Goal: Task Accomplishment & Management: Complete application form

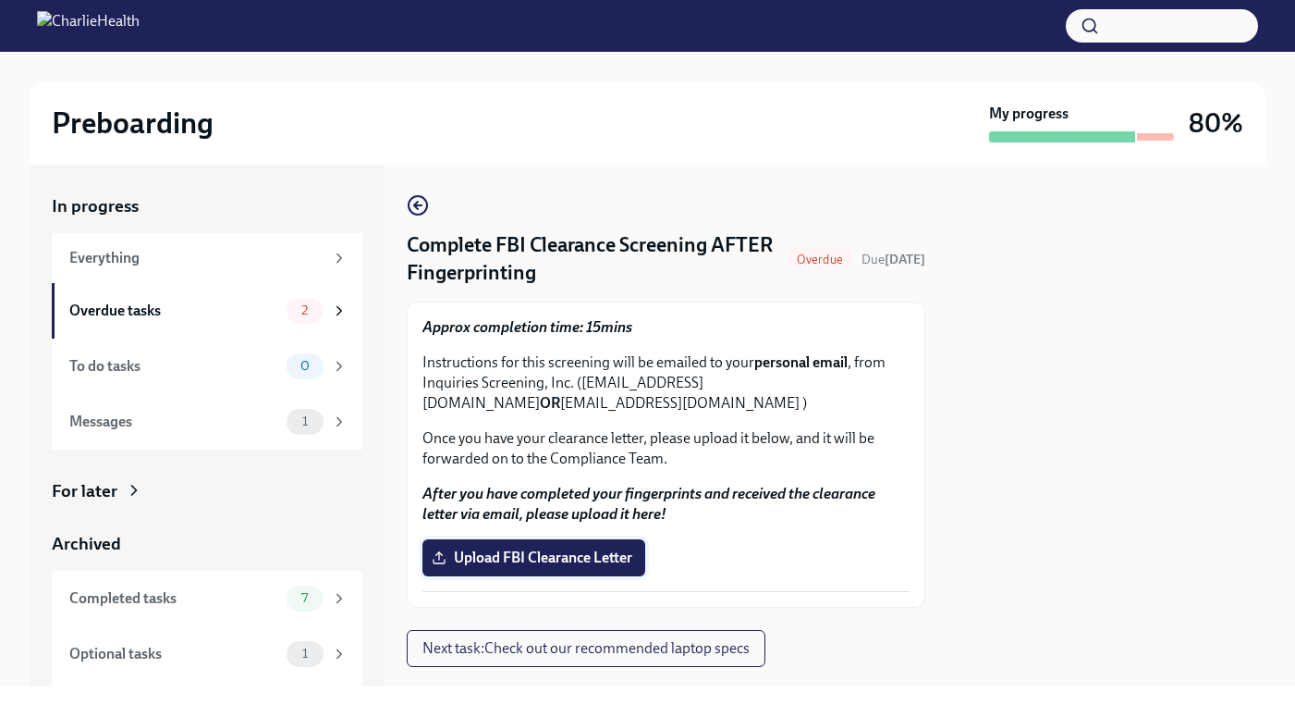
click at [547, 561] on span "Upload FBI Clearance Letter" at bounding box center [533, 557] width 197 height 18
click at [0, 0] on input "Upload FBI Clearance Letter" at bounding box center [0, 0] width 0 height 0
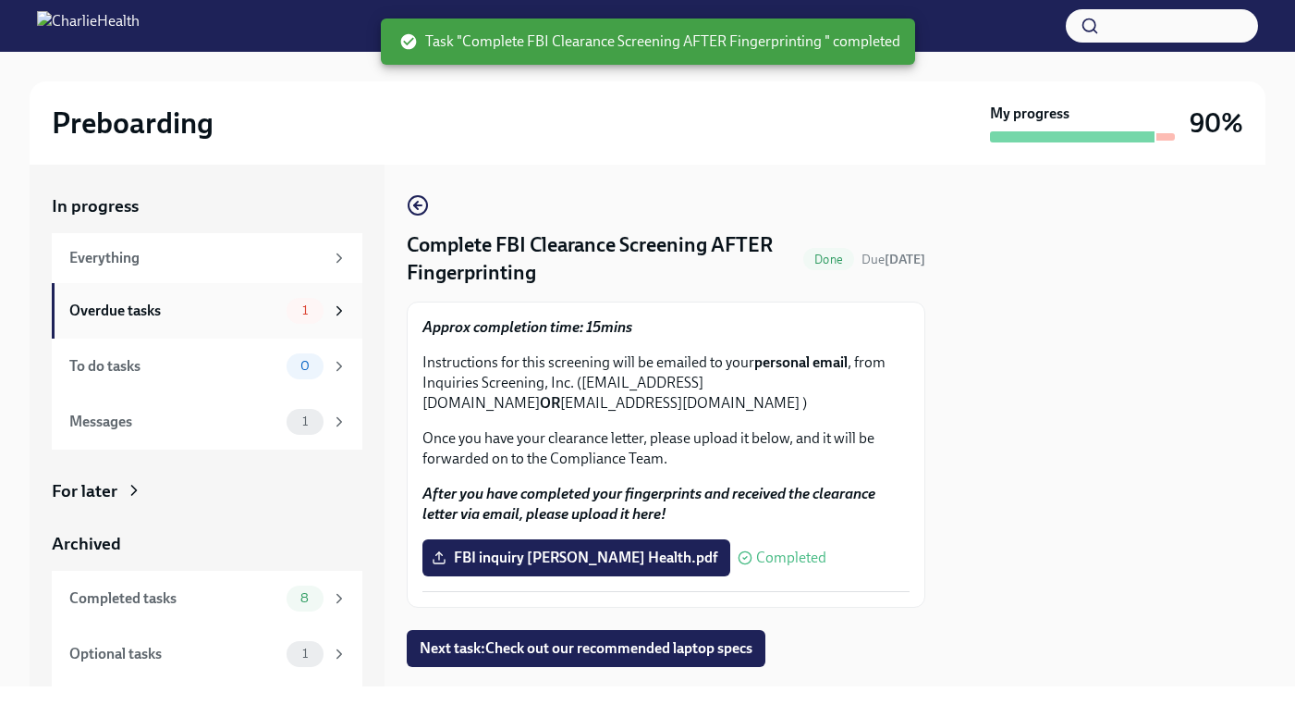
click at [226, 308] on div "Overdue tasks" at bounding box center [174, 310] width 210 height 20
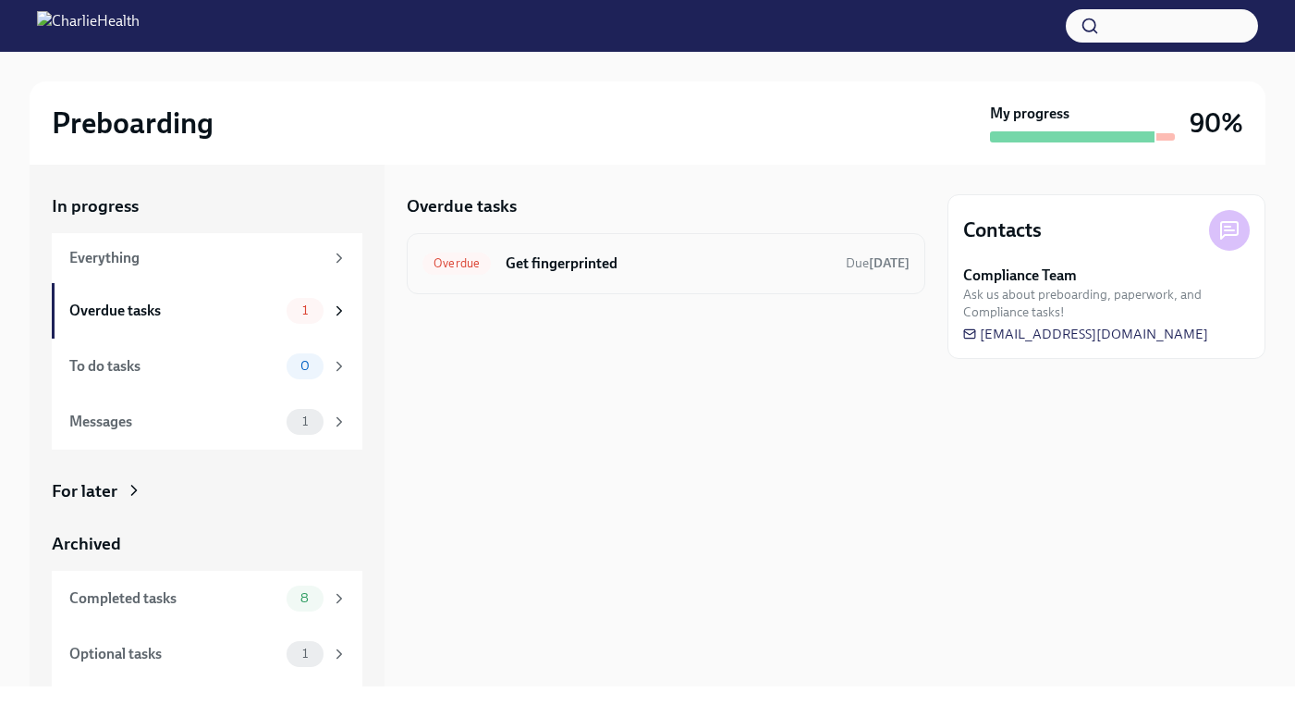
click at [619, 271] on h6 "Get fingerprinted" at bounding box center [668, 263] width 325 height 20
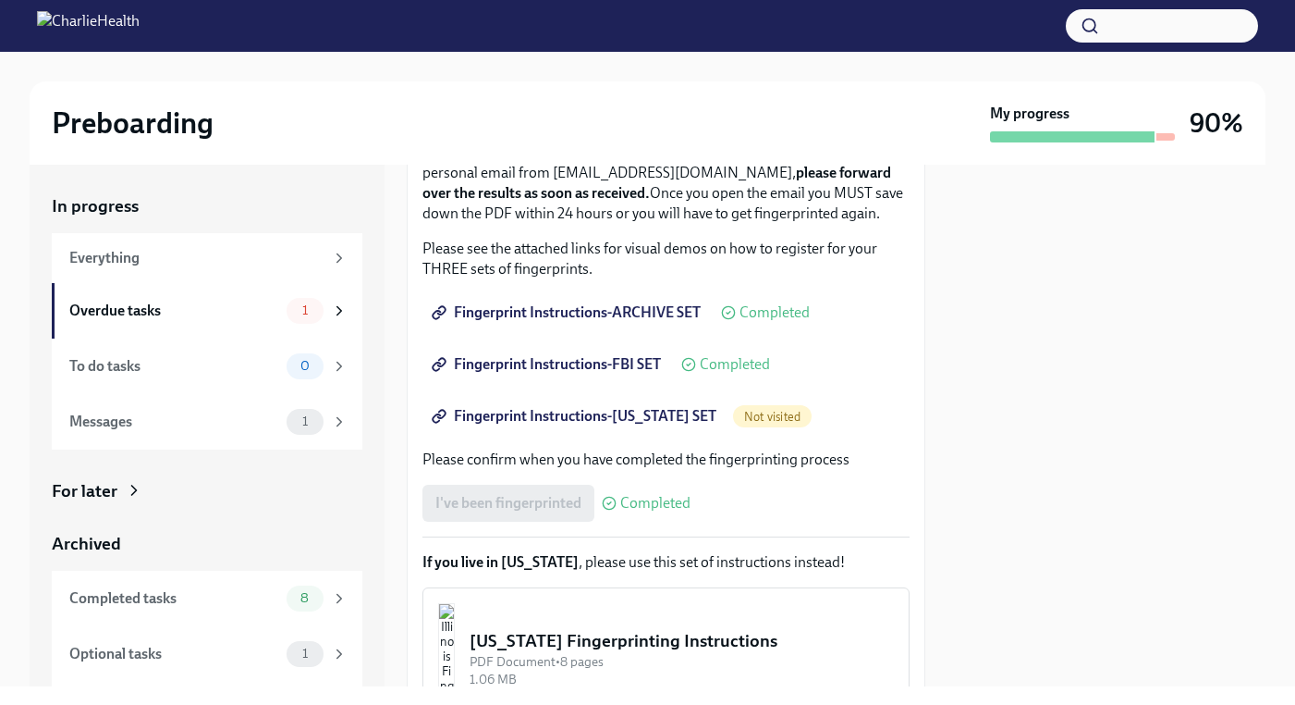
scroll to position [241, 0]
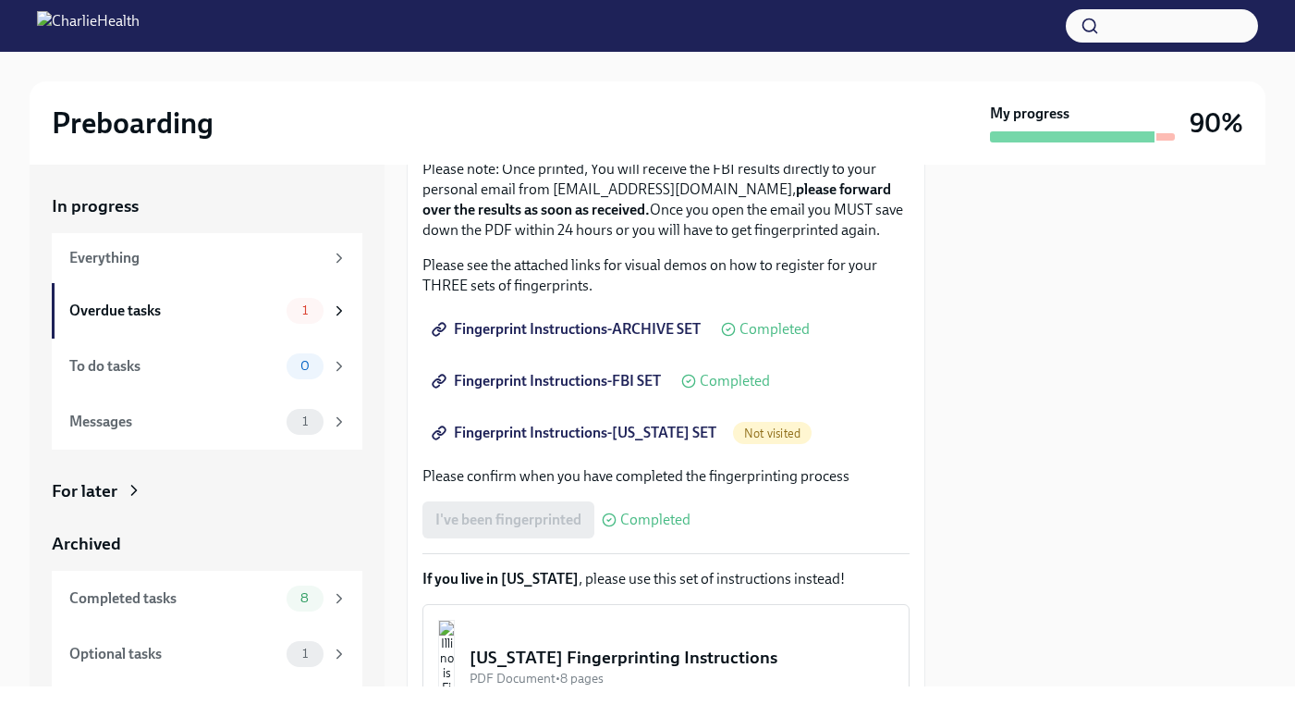
click at [675, 442] on span "Fingerprint Instructions-[US_STATE] SET" at bounding box center [575, 432] width 281 height 18
click at [193, 323] on div "Overdue tasks 1" at bounding box center [207, 310] width 311 height 55
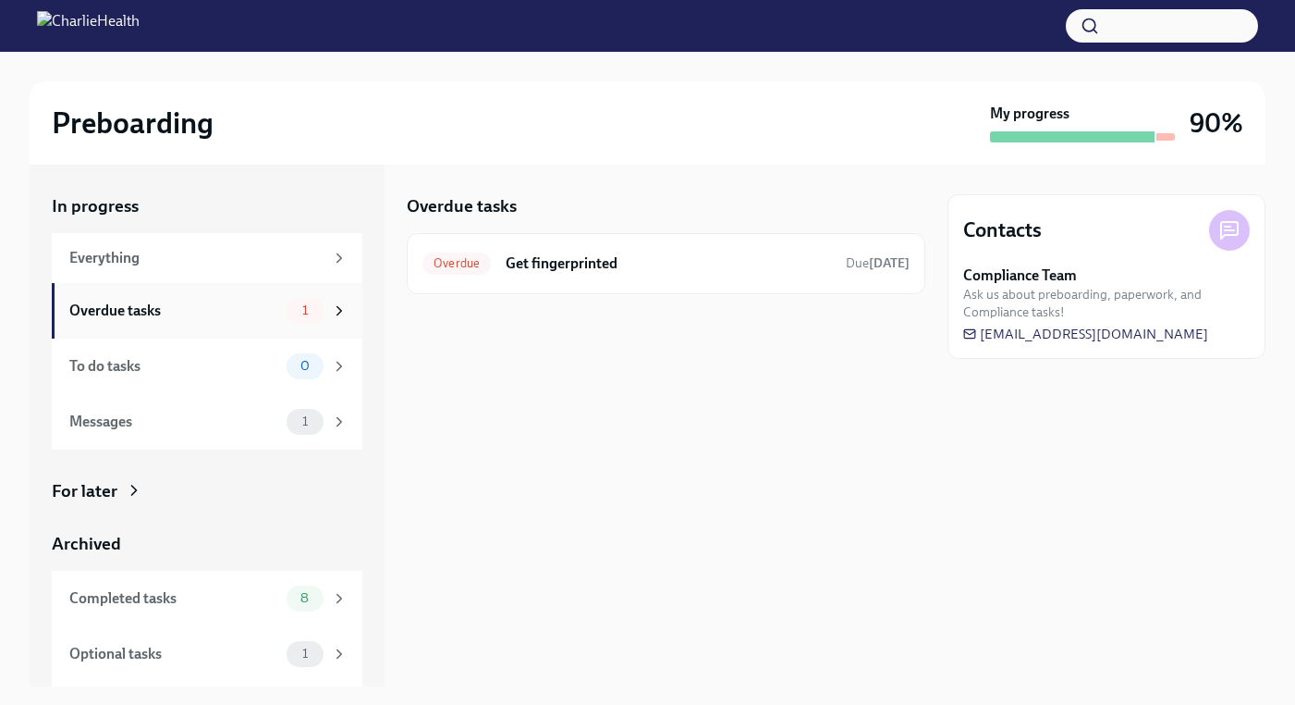
click at [195, 306] on div "Overdue tasks" at bounding box center [174, 310] width 210 height 20
click at [511, 263] on h6 "Get fingerprinted" at bounding box center [668, 263] width 325 height 20
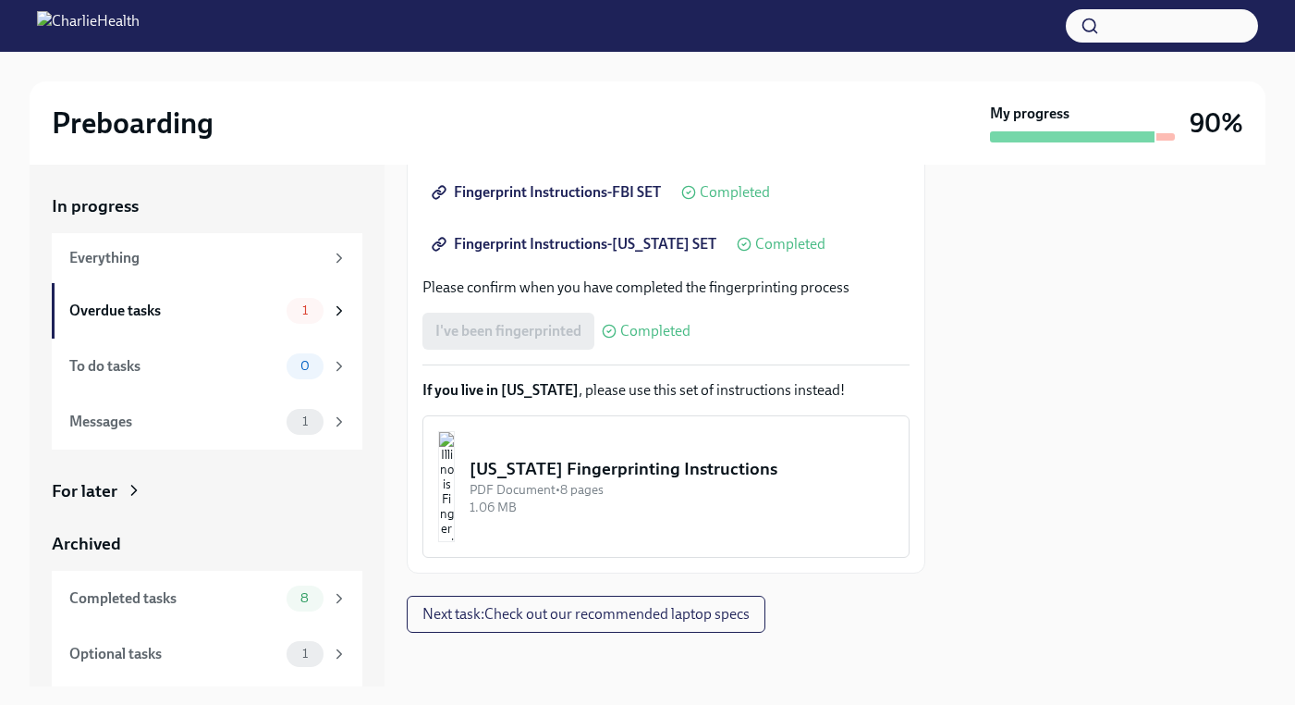
scroll to position [414, 0]
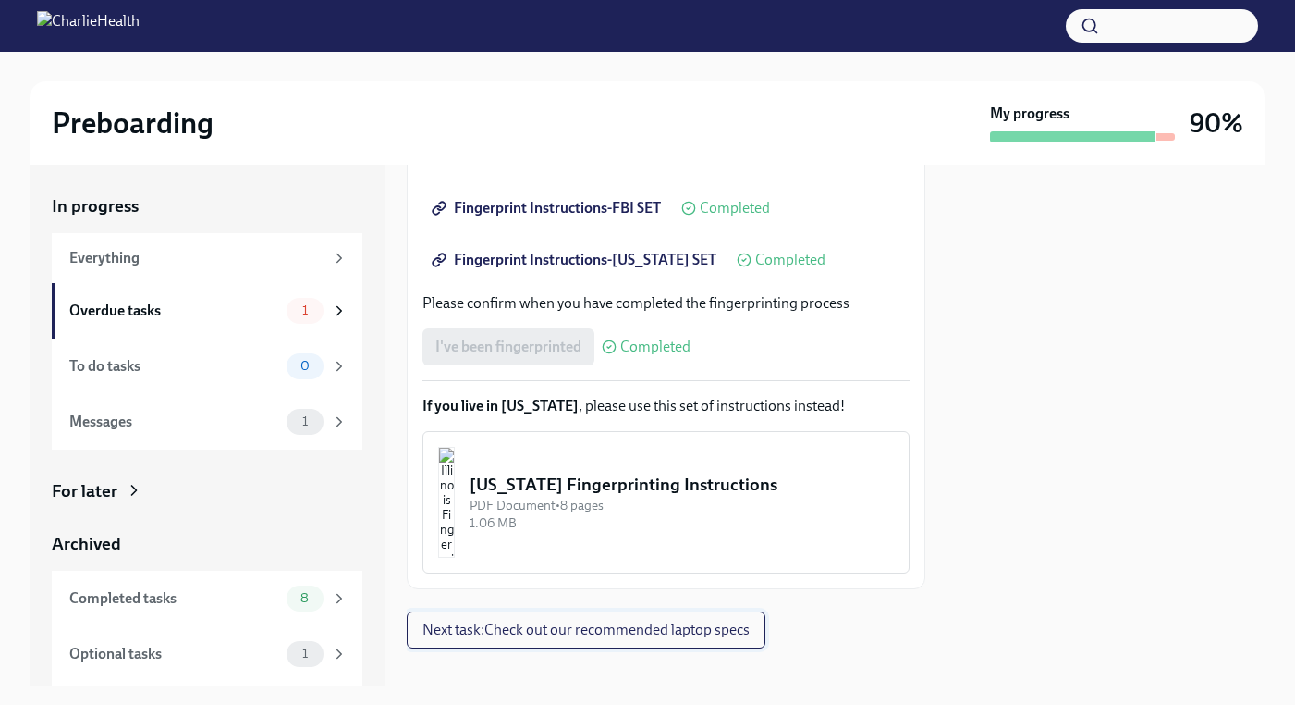
click at [730, 639] on span "Next task : Check out our recommended laptop specs" at bounding box center [586, 629] width 327 height 18
